Goal: Information Seeking & Learning: Learn about a topic

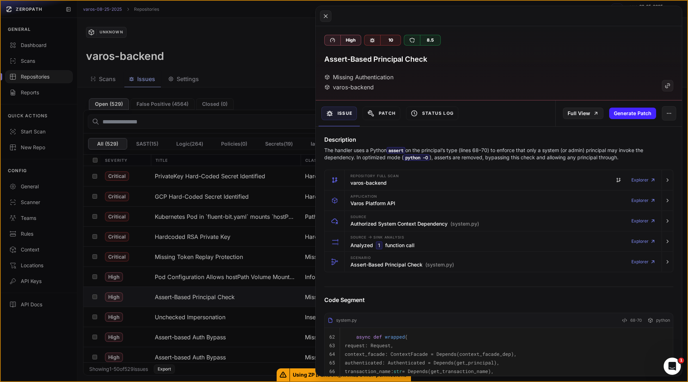
click at [27, 354] on button at bounding box center [344, 191] width 688 height 382
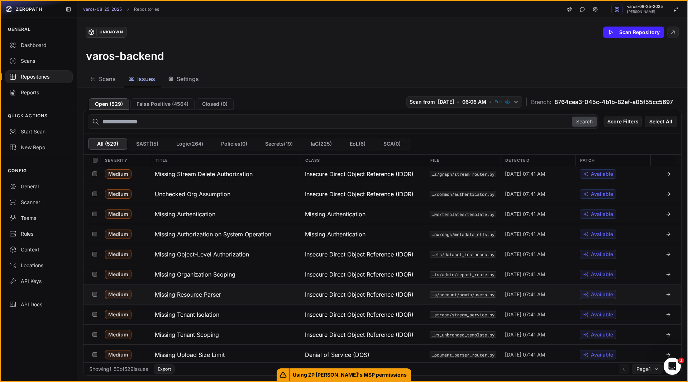
scroll to position [808, 0]
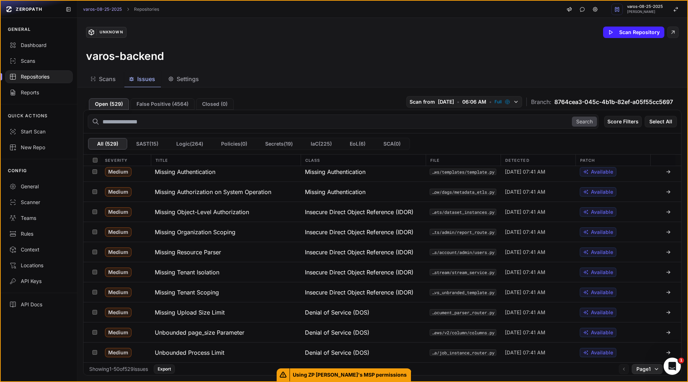
click at [654, 371] on button "Page 1" at bounding box center [647, 369] width 31 height 10
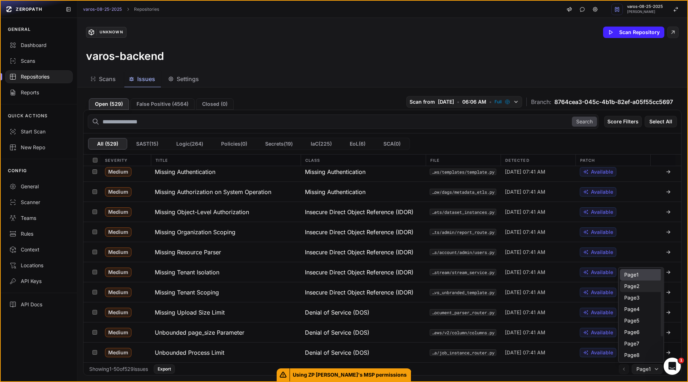
click at [635, 286] on div "Page 2" at bounding box center [641, 285] width 42 height 11
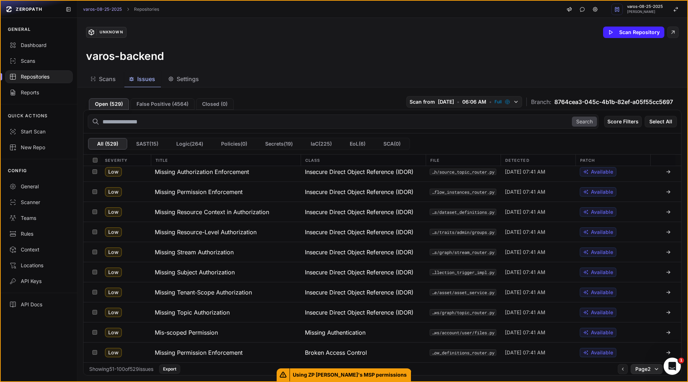
click at [646, 368] on button "Page 2" at bounding box center [647, 369] width 32 height 10
click at [629, 299] on div "Page 3" at bounding box center [641, 297] width 42 height 11
click at [640, 367] on span "Page 3" at bounding box center [643, 368] width 15 height 7
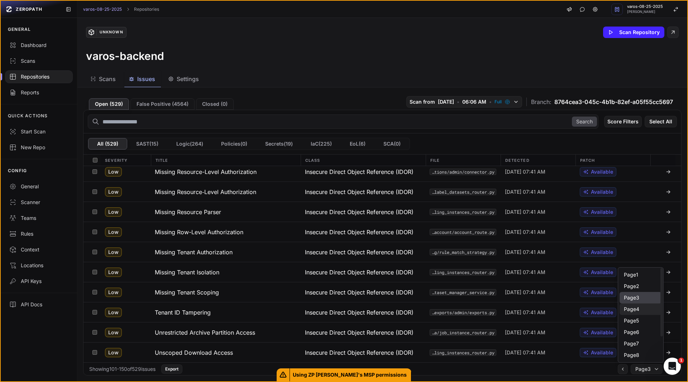
click at [632, 308] on div "Page 4" at bounding box center [641, 308] width 42 height 11
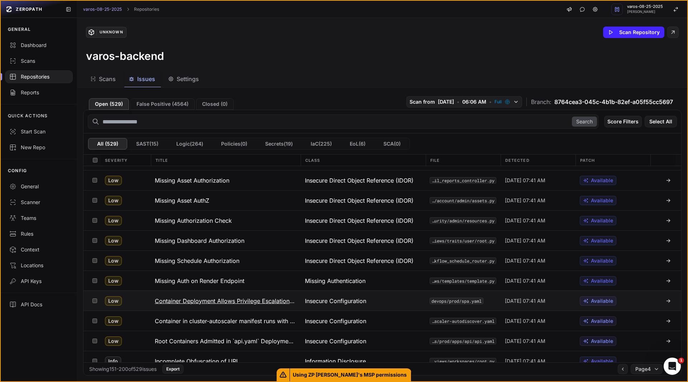
scroll to position [808, 0]
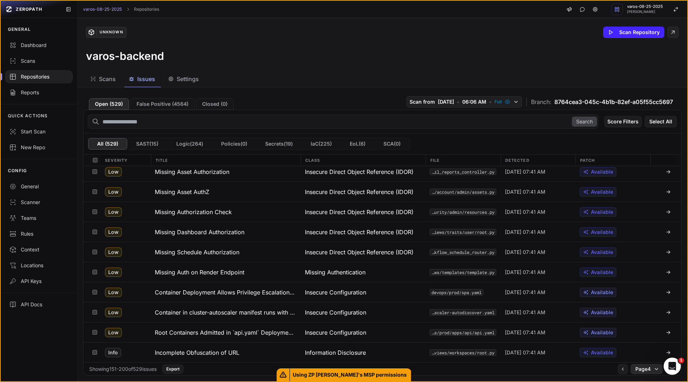
click at [643, 371] on span "Page 4" at bounding box center [643, 368] width 15 height 7
click at [632, 318] on div "Page 5" at bounding box center [641, 320] width 42 height 11
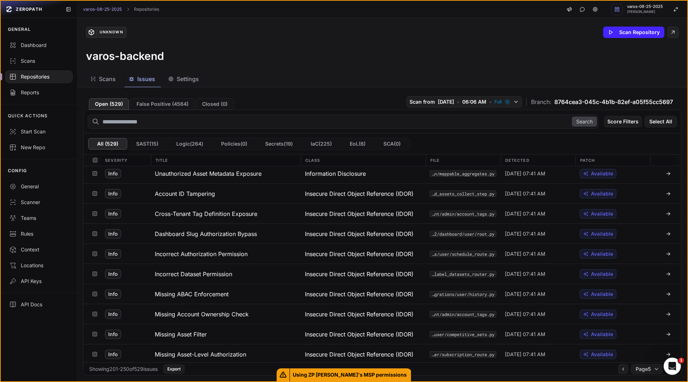
scroll to position [808, 0]
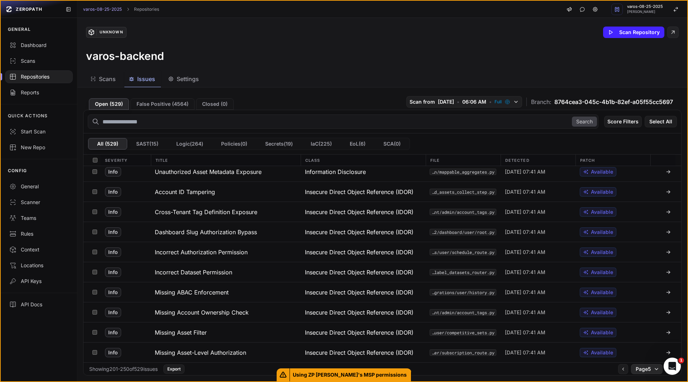
click at [636, 372] on span "Page 5" at bounding box center [643, 368] width 15 height 7
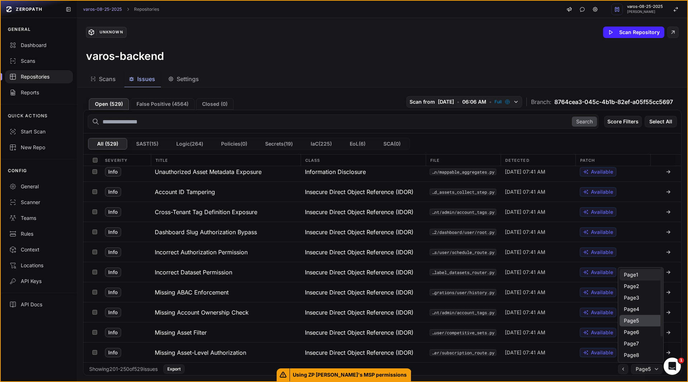
click at [632, 275] on div "Page 1" at bounding box center [641, 274] width 42 height 11
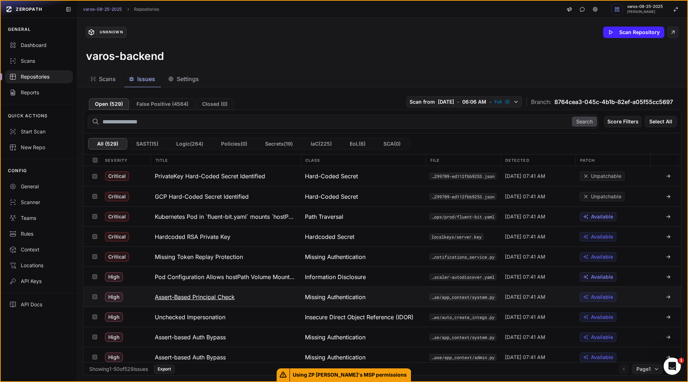
click at [217, 301] on button "Assert-Based Principal Check" at bounding box center [226, 297] width 150 height 20
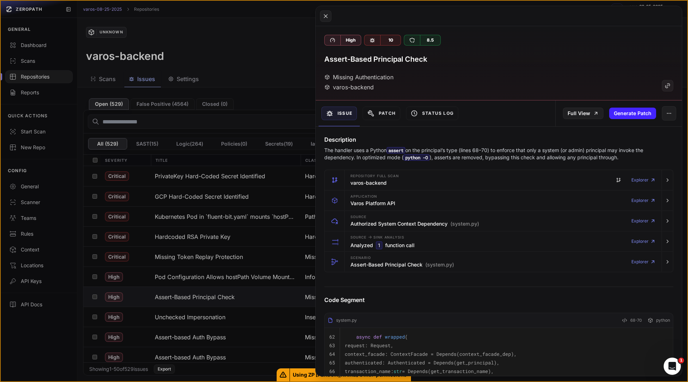
scroll to position [6, 0]
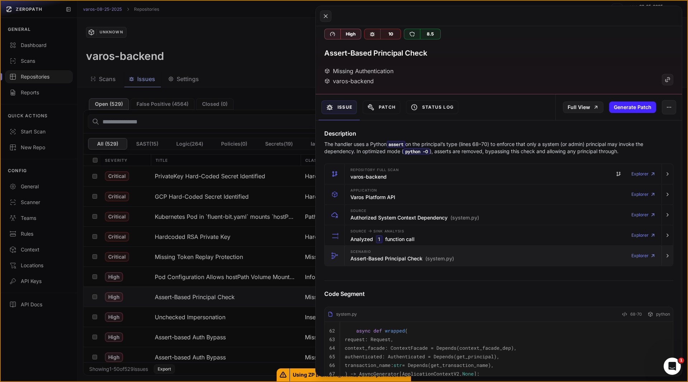
click at [390, 259] on h3 "Assert-Based Principal Check (system.py)" at bounding box center [403, 258] width 104 height 7
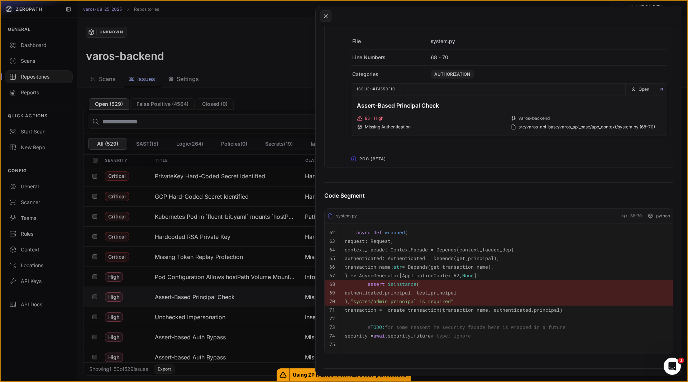
scroll to position [378, 0]
click at [375, 164] on span "POC (Beta)" at bounding box center [373, 158] width 32 height 11
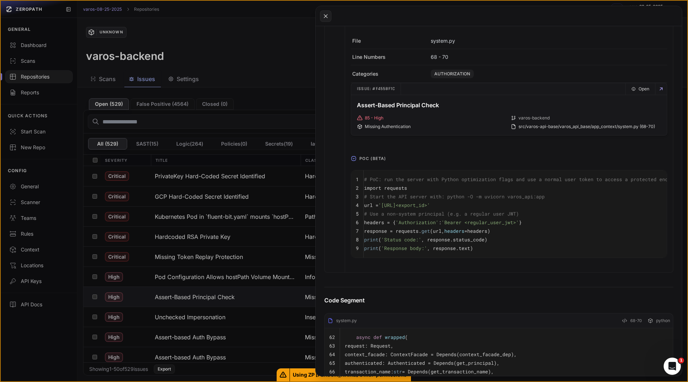
scroll to position [0, 0]
drag, startPoint x: 450, startPoint y: 212, endPoint x: 494, endPoint y: 210, distance: 44.8
click at [435, 208] on span "'[URL]<export_id>'" at bounding box center [409, 205] width 52 height 6
copy span "/api/v1/exports/"
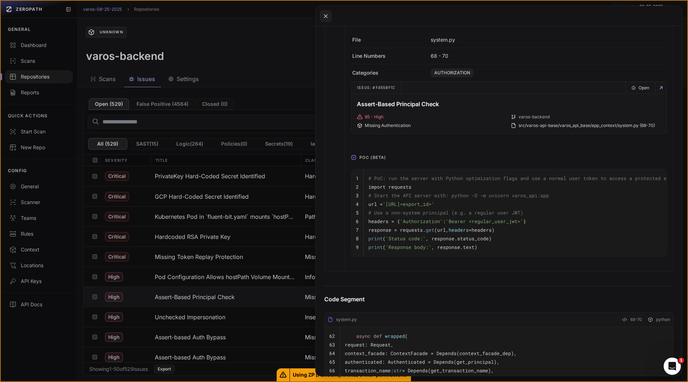
click at [495, 199] on span "# Start the API server with: python -O -m uvicorn varos_api:app" at bounding box center [459, 195] width 181 height 6
drag, startPoint x: 554, startPoint y: 203, endPoint x: 365, endPoint y: 202, distance: 188.6
click at [365, 200] on td "# Start the API server with: python -O -m uvicorn varos_api:app" at bounding box center [528, 195] width 328 height 9
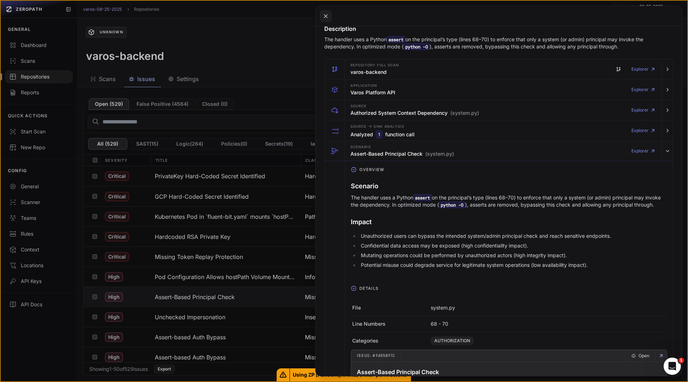
scroll to position [0, 0]
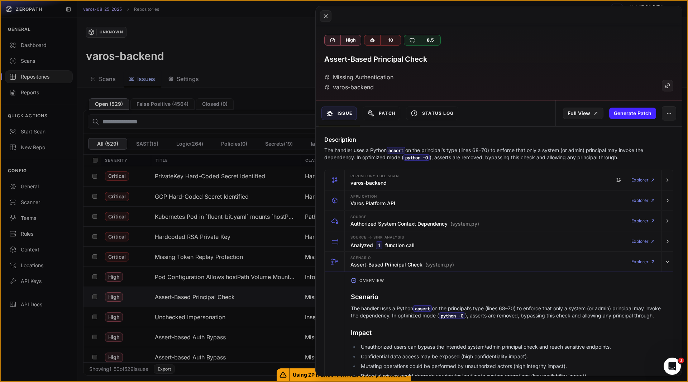
click at [393, 58] on h3 "Assert-Based Principal Check" at bounding box center [375, 59] width 103 height 10
copy div "Assert-Based Principal Check"
click at [209, 317] on button at bounding box center [344, 191] width 688 height 382
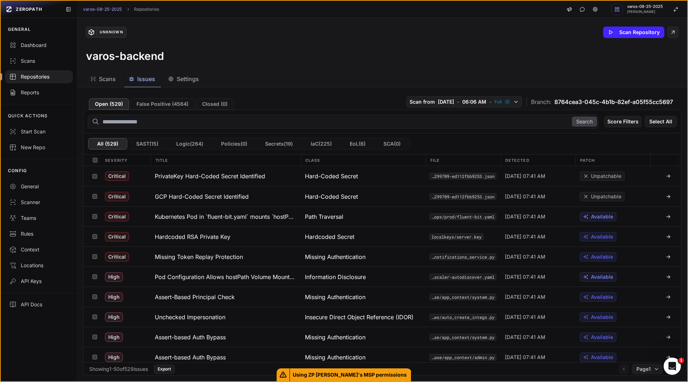
click at [209, 317] on h3 "Unchecked Impersonation" at bounding box center [190, 317] width 71 height 9
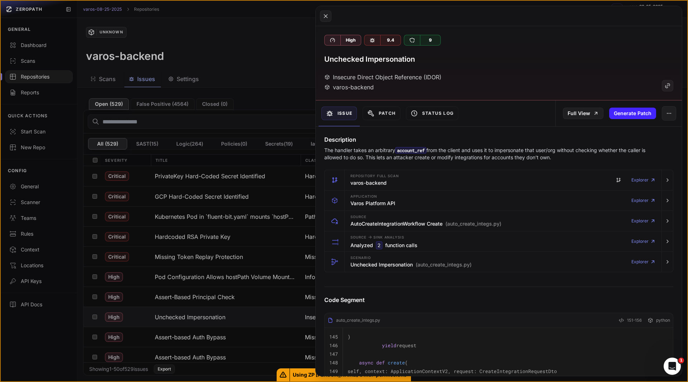
click at [370, 159] on p "The handler takes an arbitrary account_ref from the client and uses it to imper…" at bounding box center [484, 154] width 321 height 14
click at [415, 293] on div "Code Segment auto_create_integs.py 151-156 python 145 ) 146 yield request 147 1…" at bounding box center [499, 382] width 366 height 203
click at [389, 265] on h3 "Unchecked Impersonation (auto_create_integs.py)" at bounding box center [411, 264] width 121 height 7
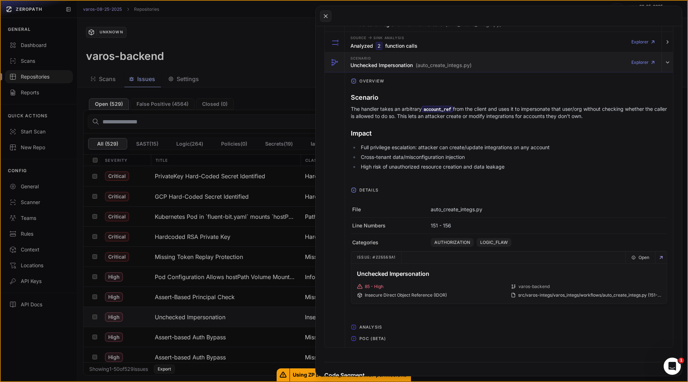
scroll to position [200, 0]
click at [370, 340] on span "POC (Beta)" at bounding box center [373, 337] width 32 height 11
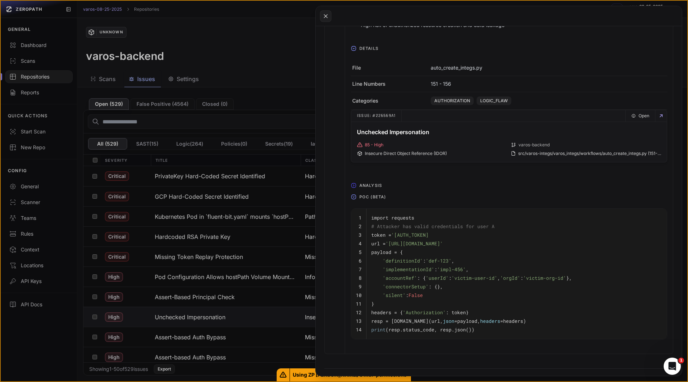
scroll to position [341, 0]
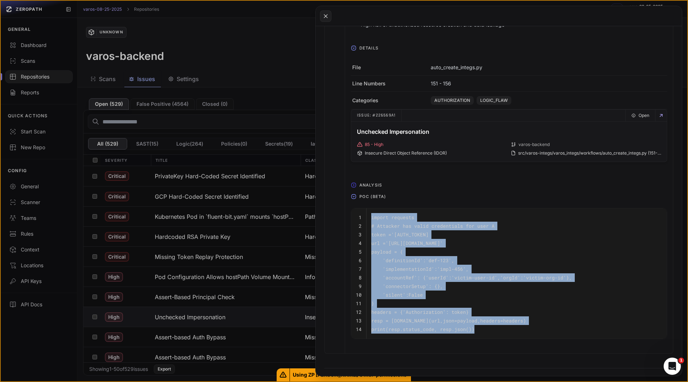
drag, startPoint x: 482, startPoint y: 329, endPoint x: 369, endPoint y: 218, distance: 158.5
click at [369, 218] on tbody "1 import requests 2 # Attacker has valid credentials for user A 3 token = 'Bear…" at bounding box center [509, 273] width 316 height 130
copy tbody "import requests 2 # Attacker has valid credentials for user A 3 token = 'Bearer…"
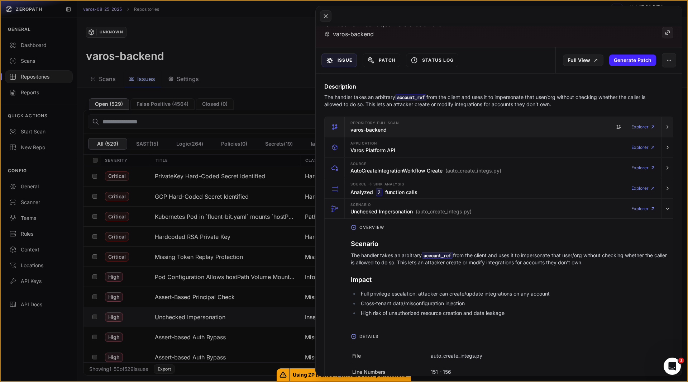
scroll to position [0, 0]
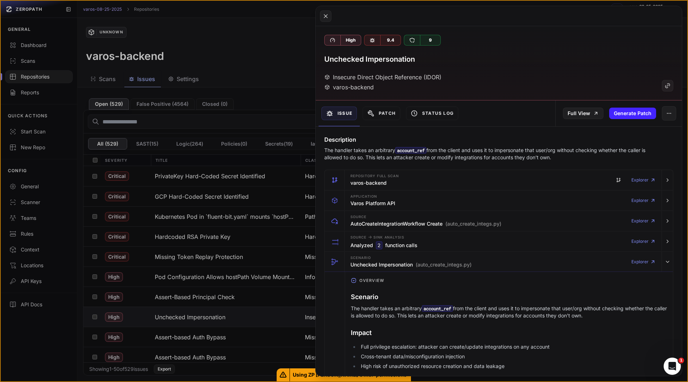
click at [389, 61] on h3 "Unchecked Impersonation" at bounding box center [369, 59] width 91 height 10
copy div "Unchecked Impersonation"
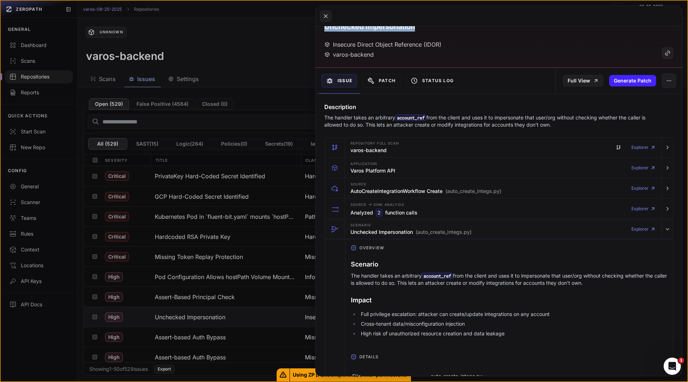
scroll to position [33, 0]
copy div "Unchecked Impersonation"
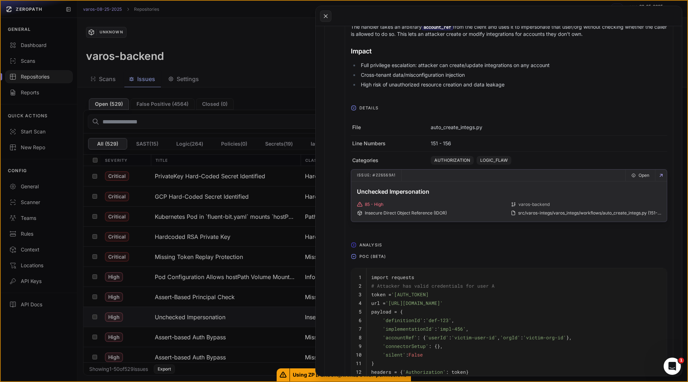
scroll to position [0, 0]
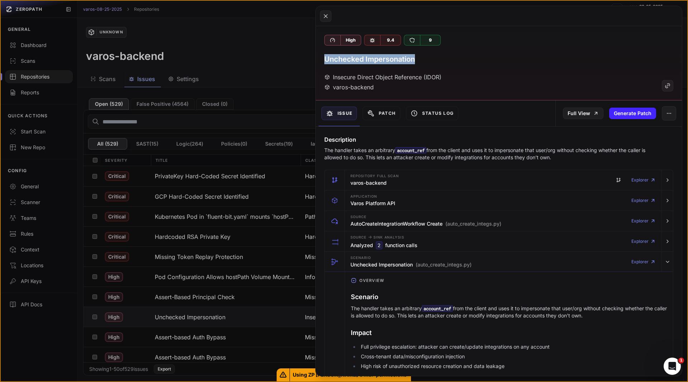
copy div "Unchecked Impersonation"
click at [186, 318] on button at bounding box center [344, 191] width 688 height 382
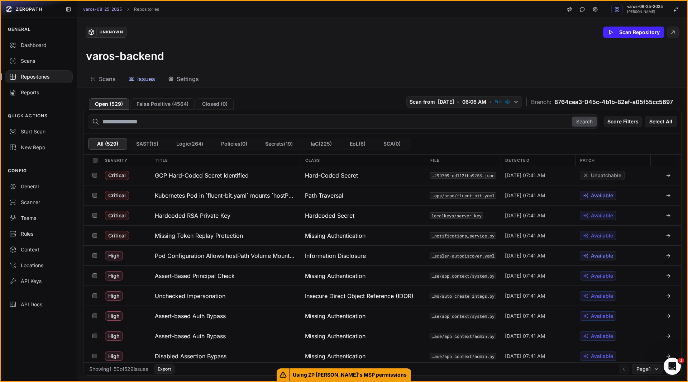
scroll to position [24, 0]
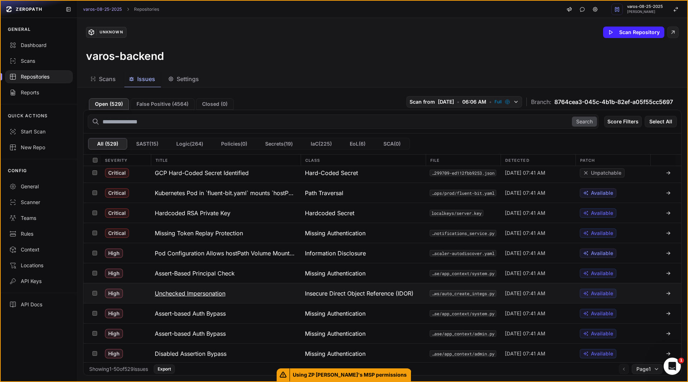
click at [179, 293] on h3 "Unchecked Impersonation" at bounding box center [190, 293] width 71 height 9
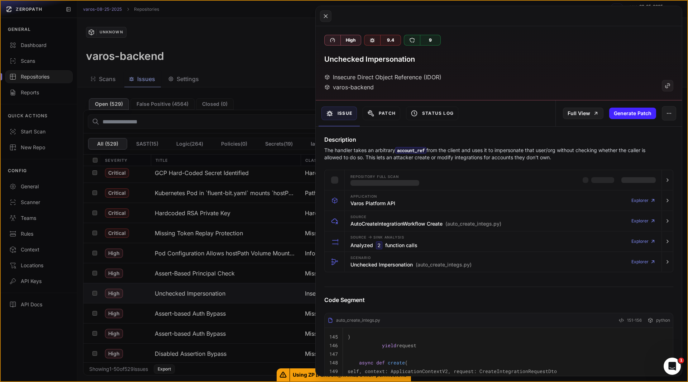
click at [95, 291] on button at bounding box center [344, 191] width 688 height 382
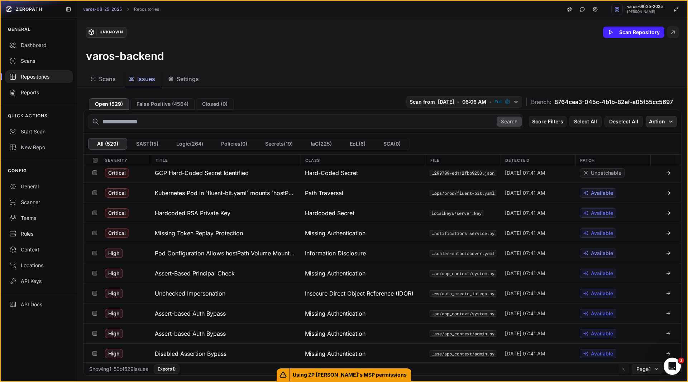
click at [659, 121] on button "Action" at bounding box center [661, 121] width 31 height 11
click at [652, 135] on div "Mark as False Positive" at bounding box center [634, 135] width 52 height 7
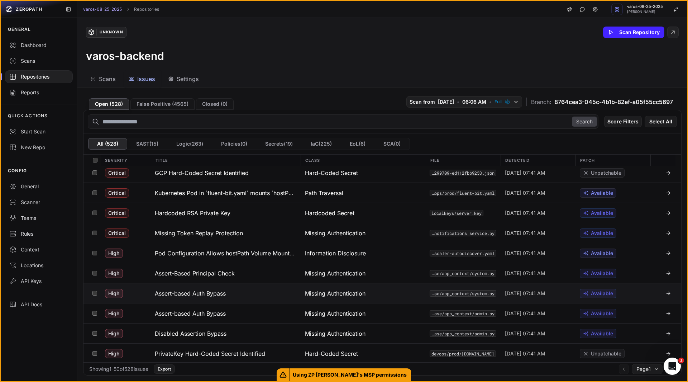
click at [222, 291] on h3 "Assert-based Auth Bypass" at bounding box center [190, 293] width 71 height 9
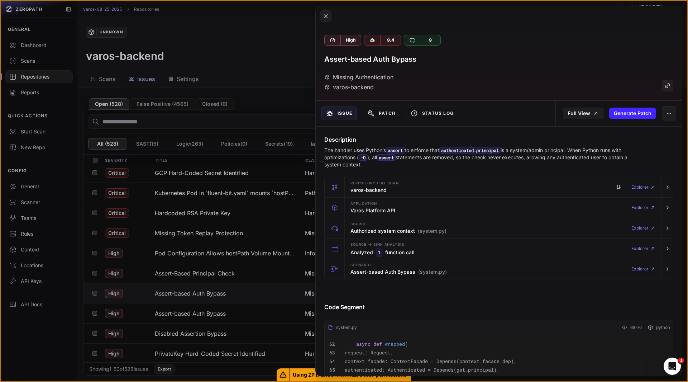
click at [415, 136] on h4 "Description" at bounding box center [498, 139] width 349 height 9
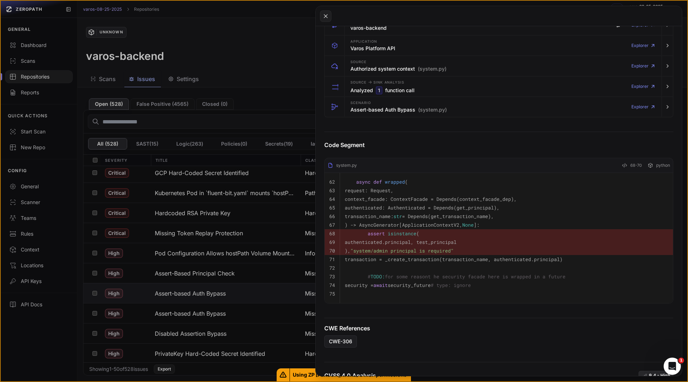
scroll to position [162, 0]
click at [380, 106] on h3 "Assert-based Auth Bypass (system.py)" at bounding box center [399, 109] width 96 height 7
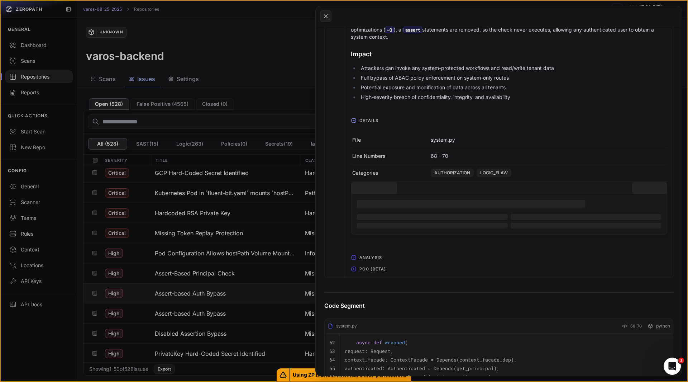
scroll to position [295, 0]
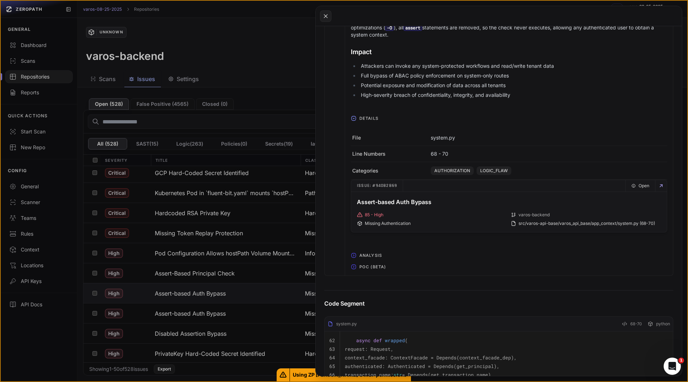
click at [376, 267] on span "POC (Beta)" at bounding box center [373, 266] width 32 height 11
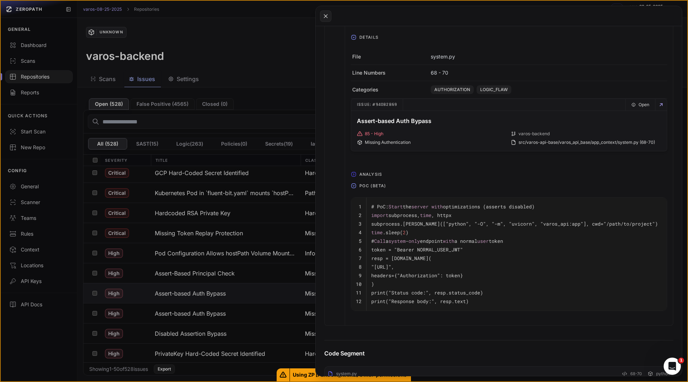
scroll to position [376, 0]
drag, startPoint x: 524, startPoint y: 268, endPoint x: 446, endPoint y: 266, distance: 78.5
click at [394, 266] on code ""[URL]"," at bounding box center [382, 266] width 23 height 6
copy code "/api/v1/system/do-something"
click at [425, 290] on code "print("Status code:", resp.status_code)" at bounding box center [427, 292] width 112 height 6
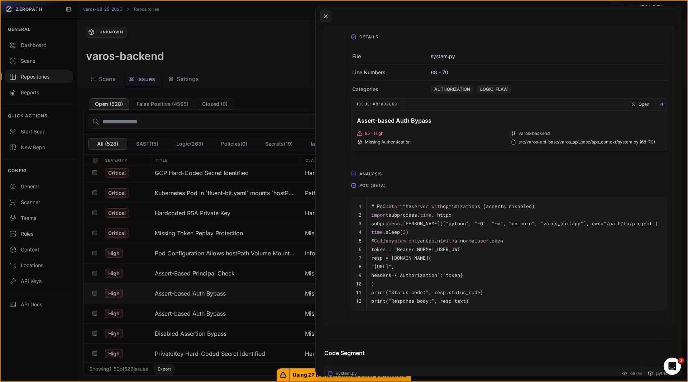
click at [550, 205] on pre "# PoC: Start the server with optimizations (asserts disabled)" at bounding box center [516, 206] width 291 height 9
drag, startPoint x: 384, startPoint y: 266, endPoint x: 517, endPoint y: 267, distance: 133.0
click at [394, 267] on code ""[URL]"," at bounding box center [382, 266] width 23 height 6
click at [478, 212] on pre "import subprocess, time , httpx" at bounding box center [516, 214] width 291 height 9
click at [484, 301] on pre "print("Response body:", resp.text)" at bounding box center [516, 300] width 291 height 9
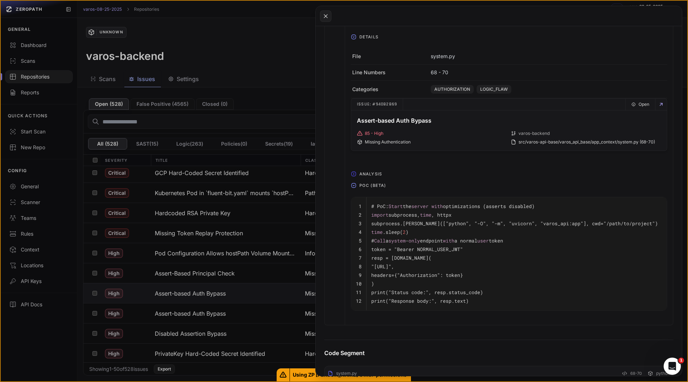
click at [372, 226] on code "subprocess.[PERSON_NAME](["python", "-O", "-m", "uvicorn", "varos_api:app"], cw…" at bounding box center [514, 223] width 287 height 6
drag, startPoint x: 369, startPoint y: 249, endPoint x: 473, endPoint y: 250, distance: 104.0
click at [473, 250] on td "token = "Bearer NORMAL_USER_JWT"" at bounding box center [517, 249] width 300 height 9
click at [417, 245] on pre "# Call a system - only endpoint with a normal user token" at bounding box center [516, 240] width 291 height 9
